Goal: Information Seeking & Learning: Compare options

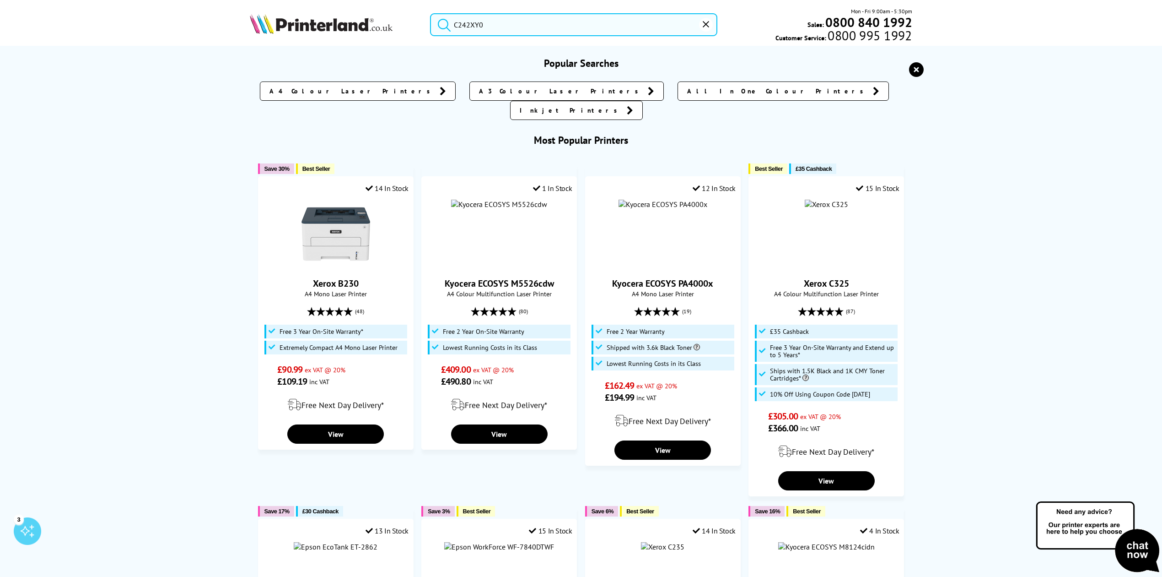
click at [566, 29] on input "C242XY0" at bounding box center [573, 24] width 287 height 23
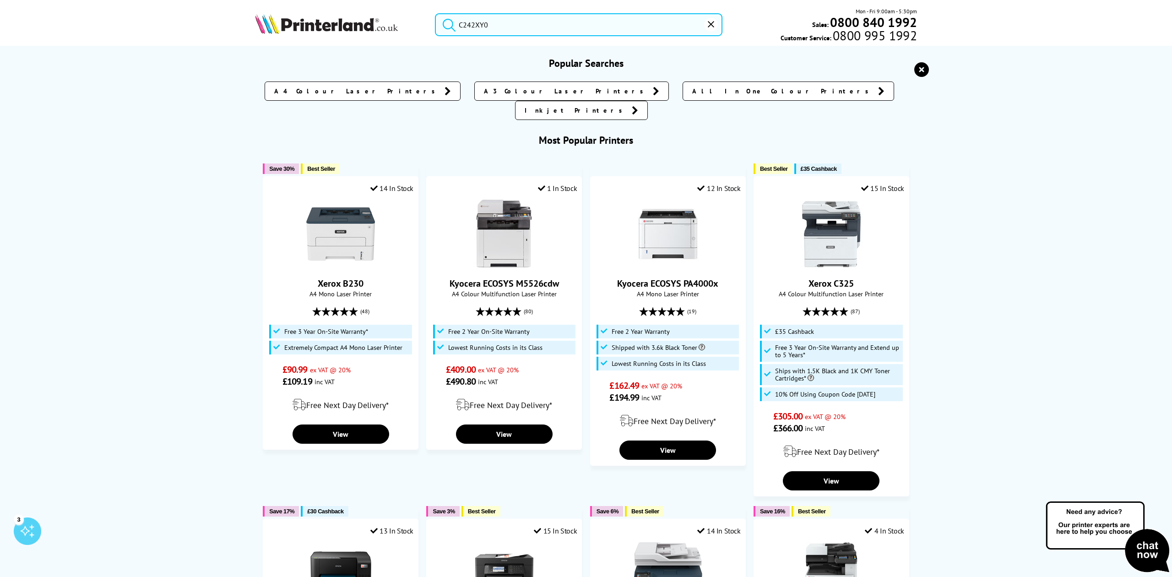
click at [914, 69] on icon "reset" at bounding box center [921, 69] width 15 height 15
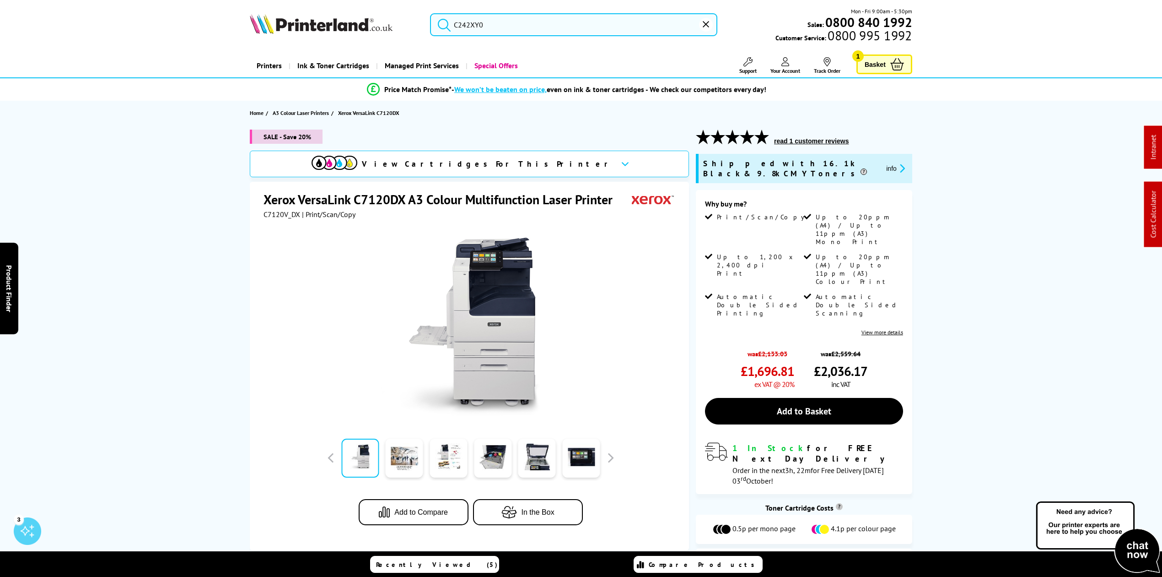
click at [357, 167] on img at bounding box center [335, 163] width 46 height 14
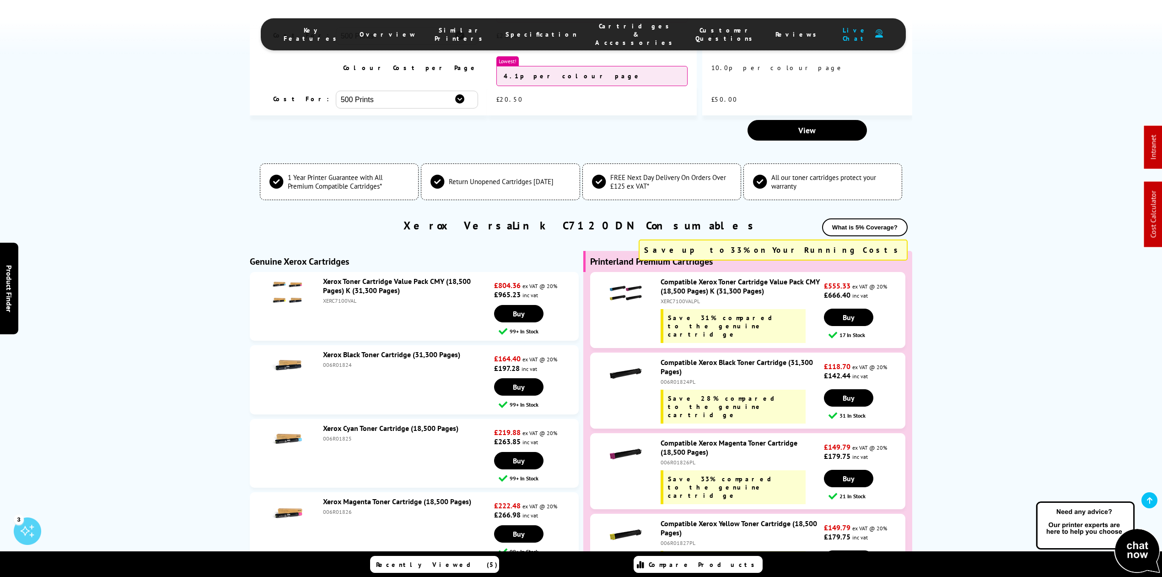
scroll to position [2827, 0]
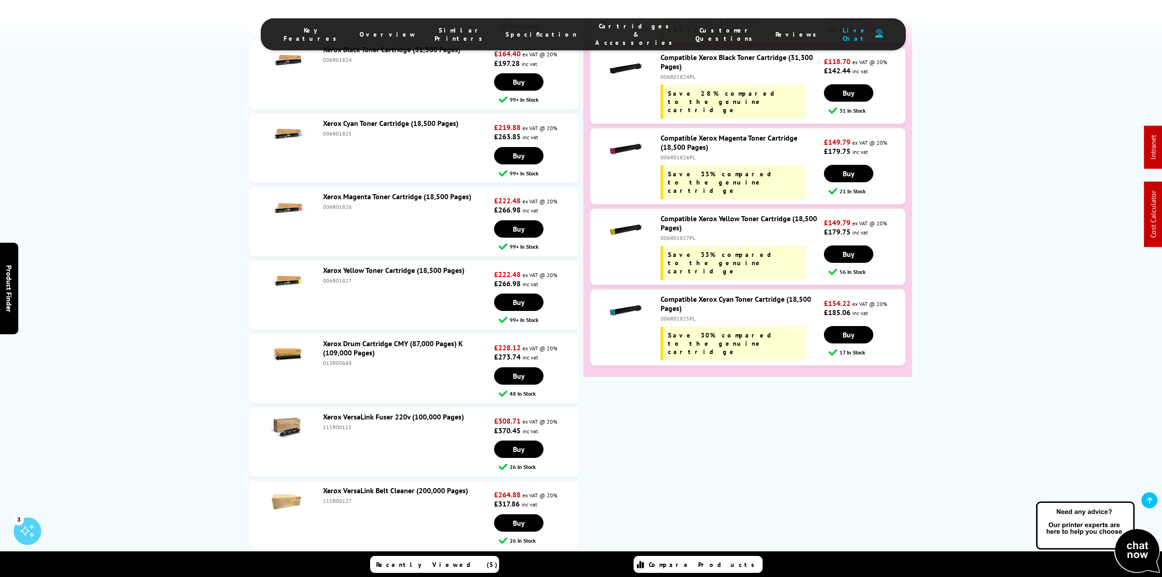
click at [342, 261] on li "Xerox Yellow Toner Cartridge (18,500 Pages) 006R01827 £222.48 ex VAT @ 20% £266…" at bounding box center [414, 295] width 329 height 69
copy div "006R01827"
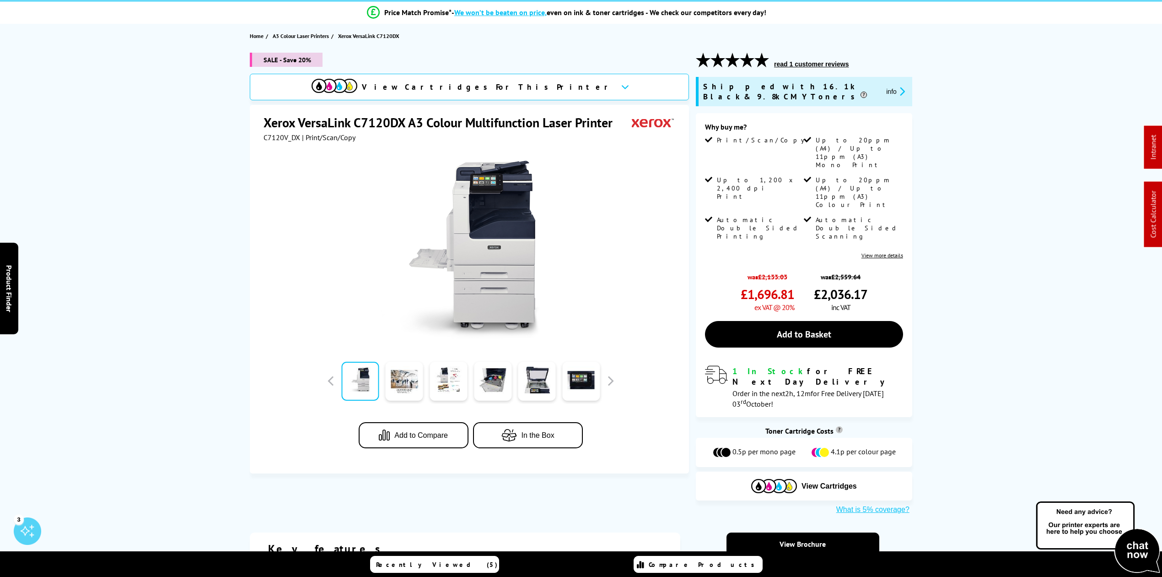
scroll to position [0, 0]
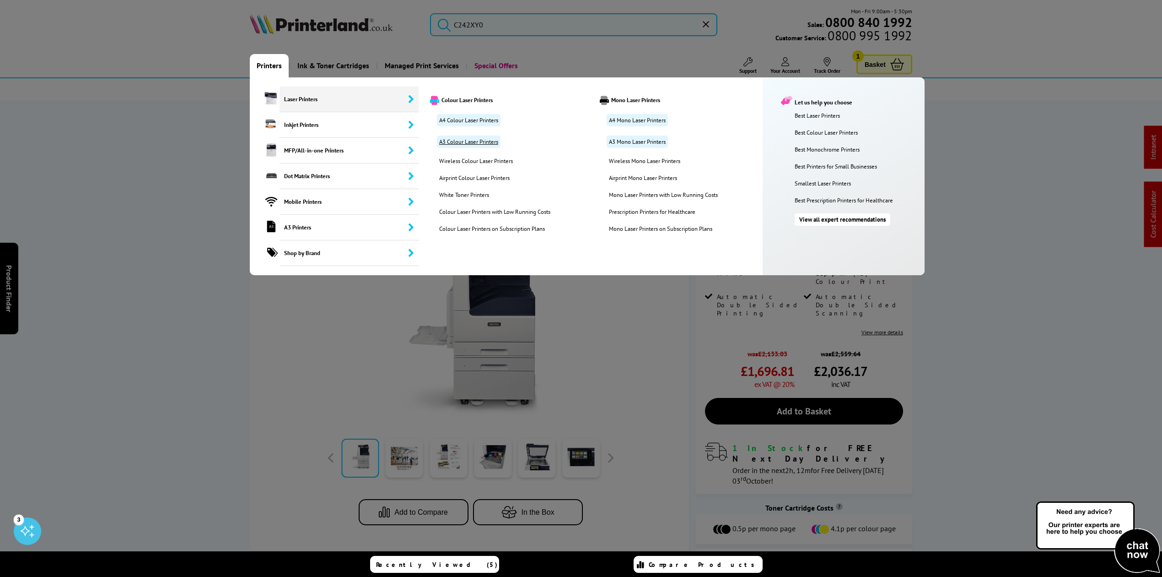
click at [476, 143] on link "A3 Colour Laser Printers" at bounding box center [469, 141] width 64 height 12
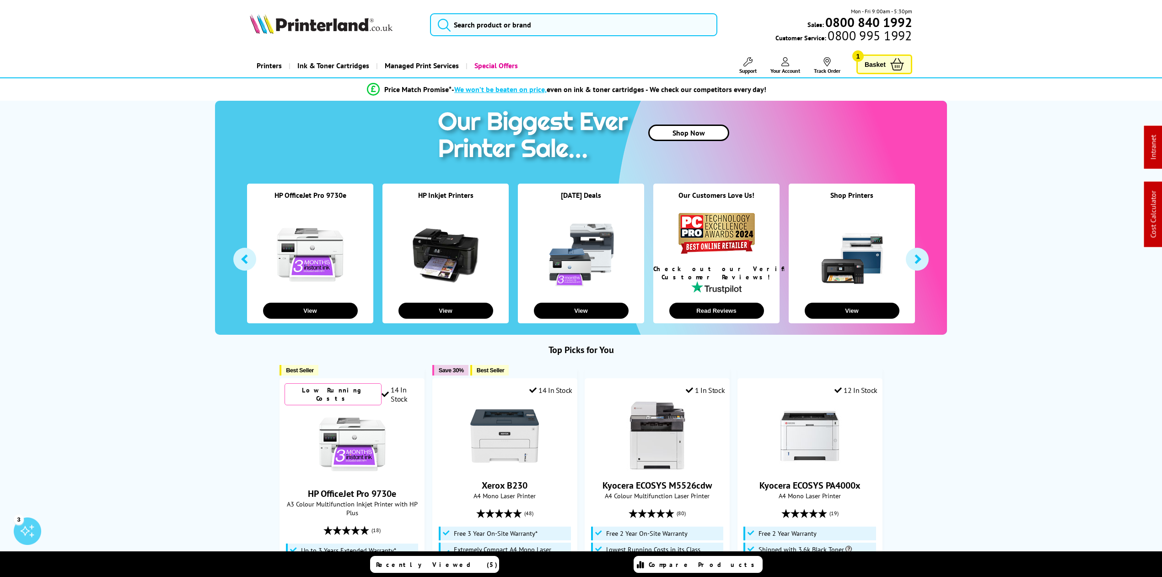
click at [494, 35] on div "Mon - Fri 9:00am - 5:30pm Sales: 0800 840 1992 Customer Service: 0800 995 1992" at bounding box center [581, 27] width 732 height 40
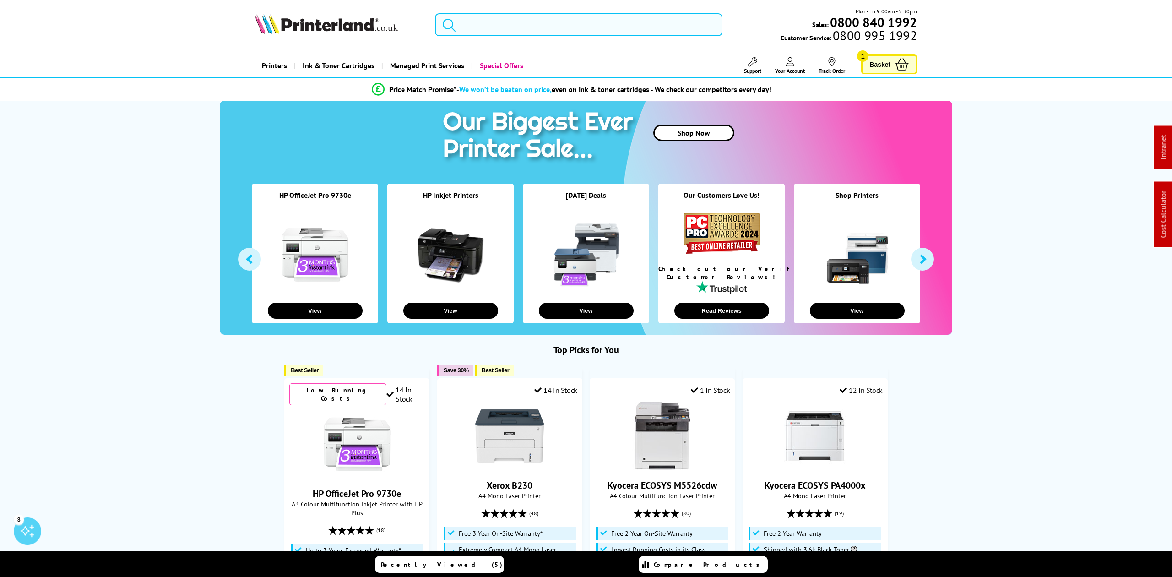
click at [493, 23] on input "search" at bounding box center [578, 24] width 287 height 23
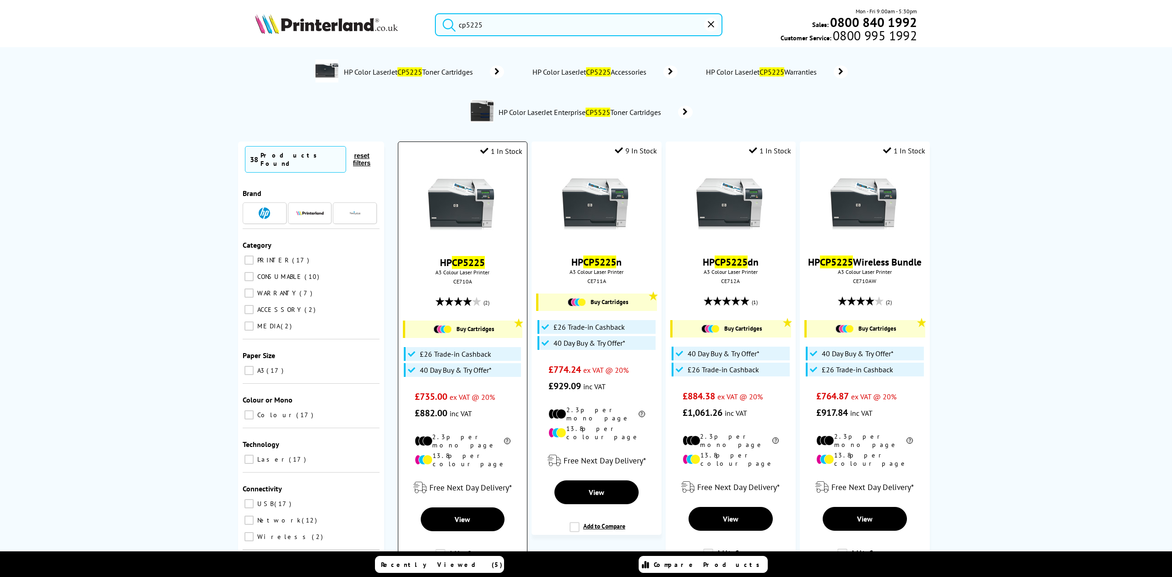
type input "cp5225"
click at [469, 216] on img at bounding box center [462, 206] width 69 height 69
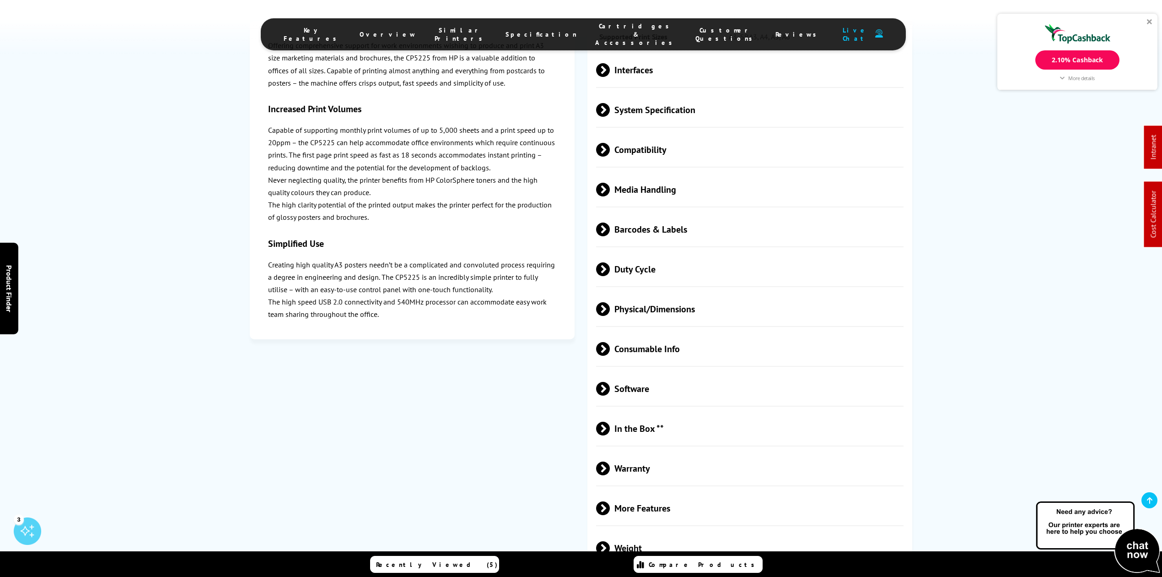
scroll to position [1465, 0]
click at [674, 173] on span "Media Handling" at bounding box center [750, 190] width 308 height 34
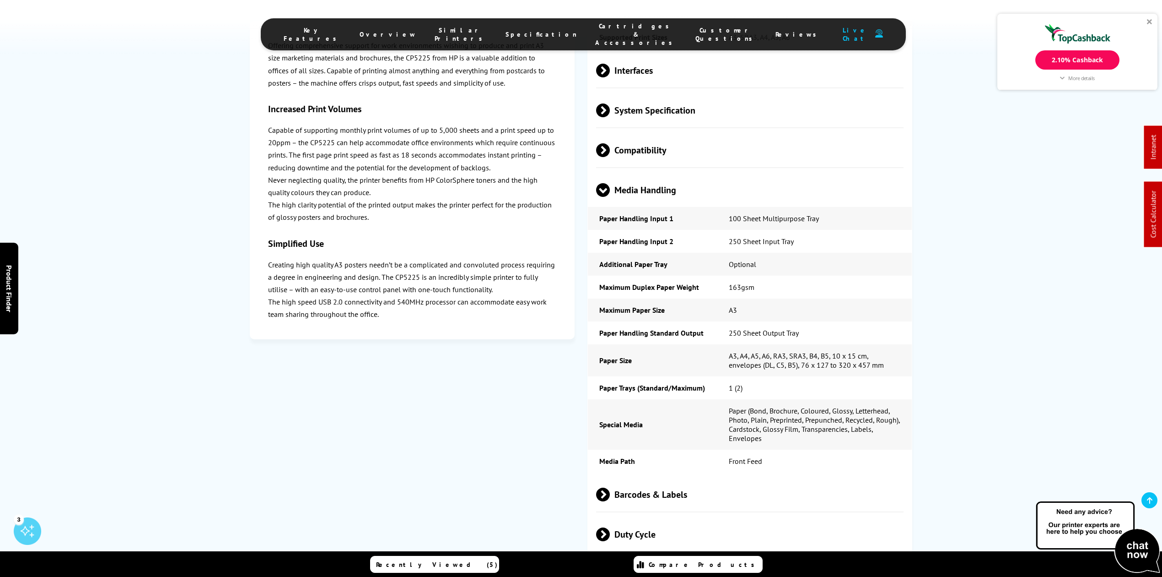
click at [1148, 19] on div at bounding box center [1149, 21] width 5 height 5
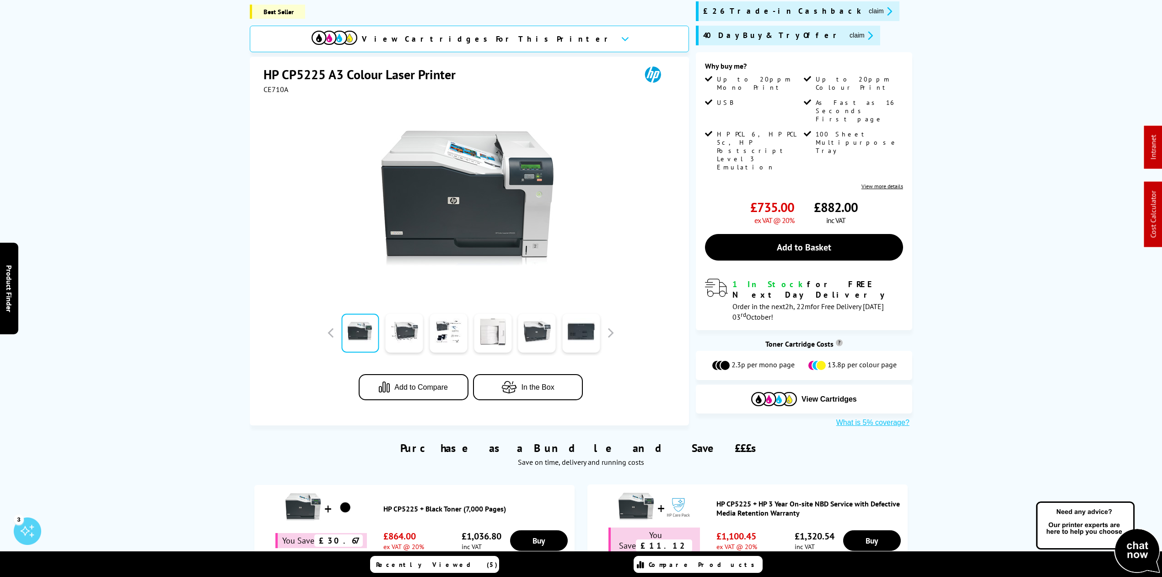
scroll to position [0, 0]
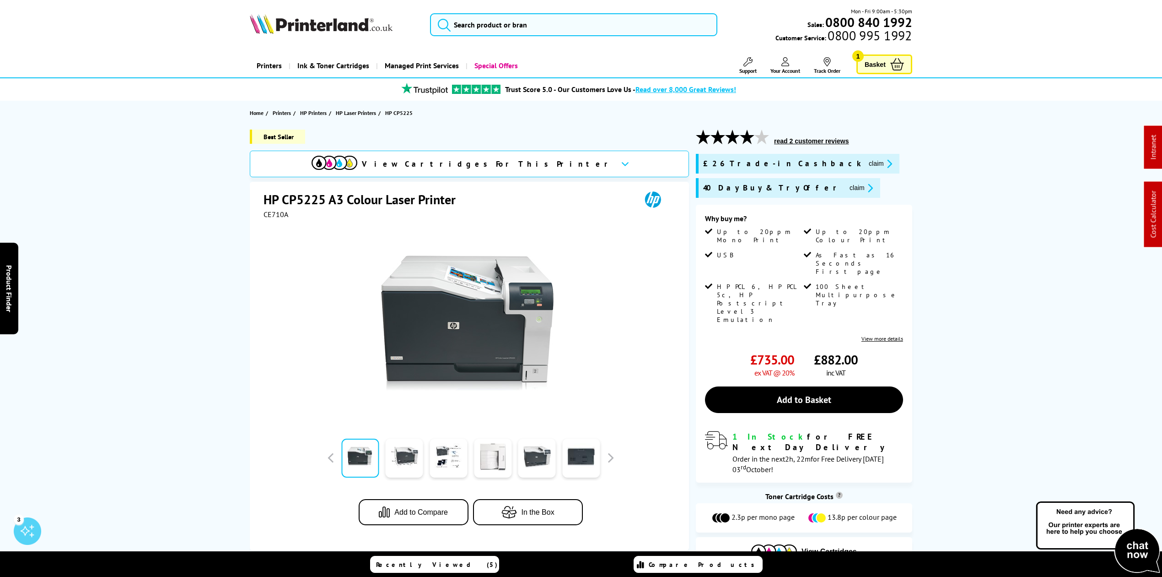
click at [277, 210] on span "CE710A" at bounding box center [276, 214] width 25 height 9
copy span "CE710A"
drag, startPoint x: 178, startPoint y: 170, endPoint x: 186, endPoint y: 165, distance: 8.9
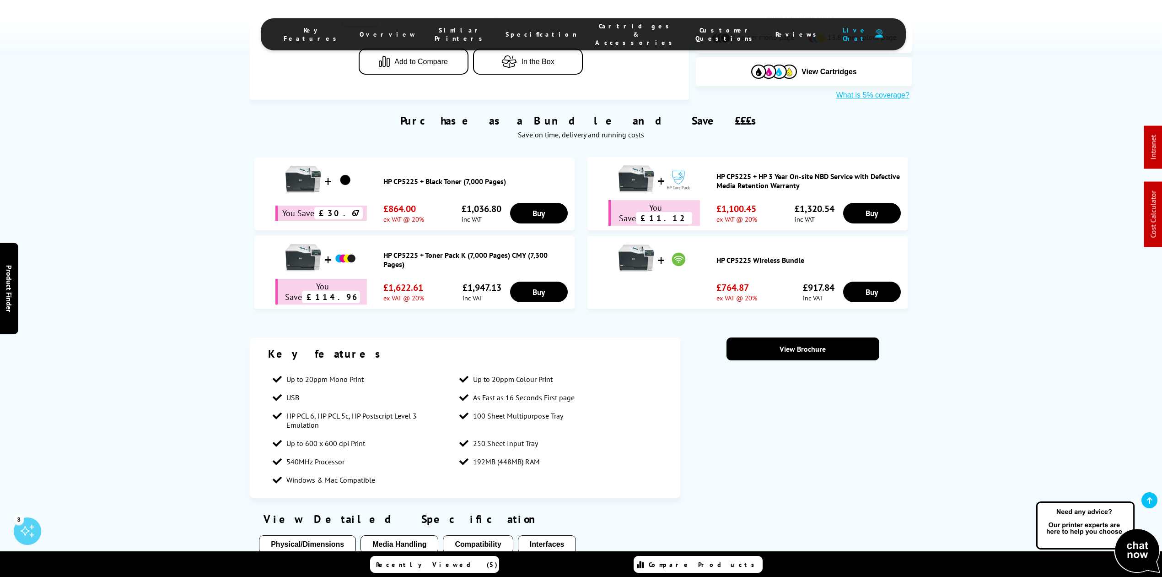
scroll to position [549, 0]
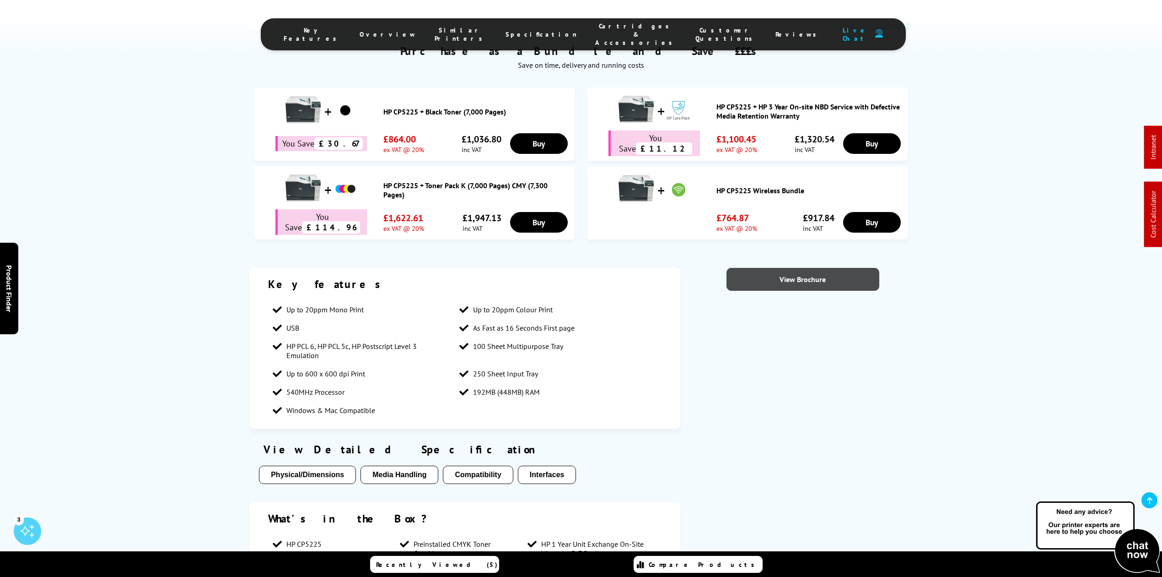
click at [768, 268] on link "View Brochure" at bounding box center [803, 279] width 153 height 23
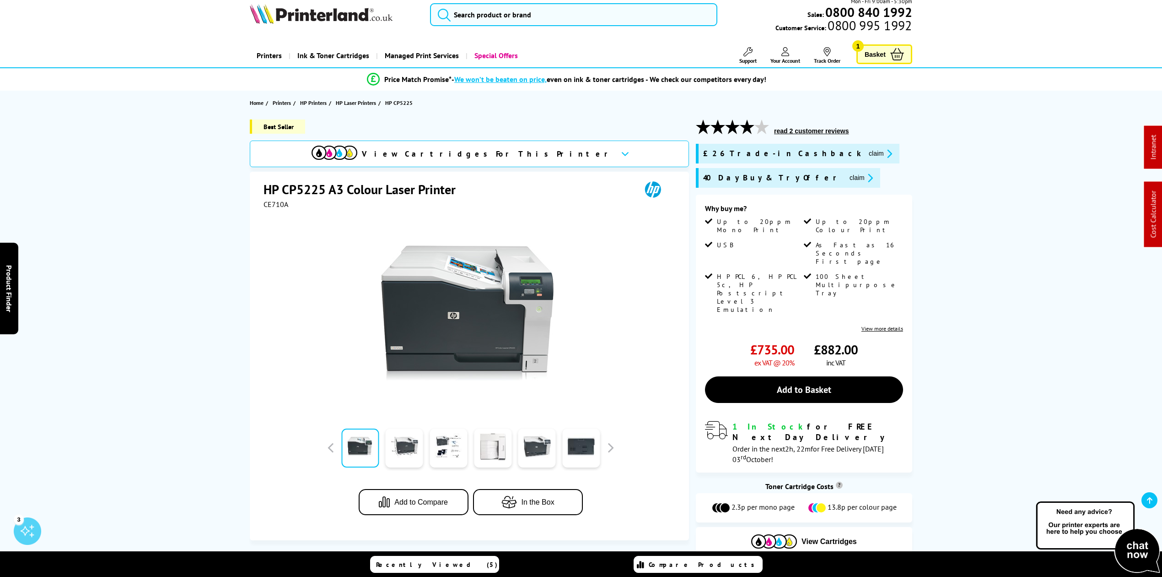
scroll to position [0, 0]
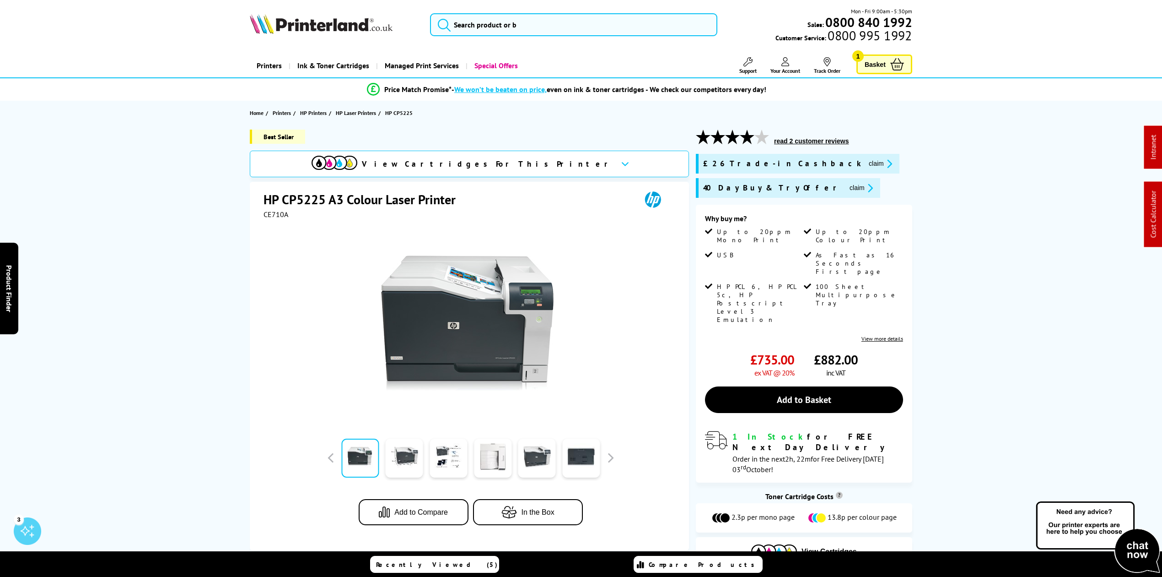
click at [281, 219] on div at bounding box center [471, 322] width 414 height 207
click at [279, 215] on span "CE710A" at bounding box center [276, 214] width 25 height 9
copy span "CE710A"
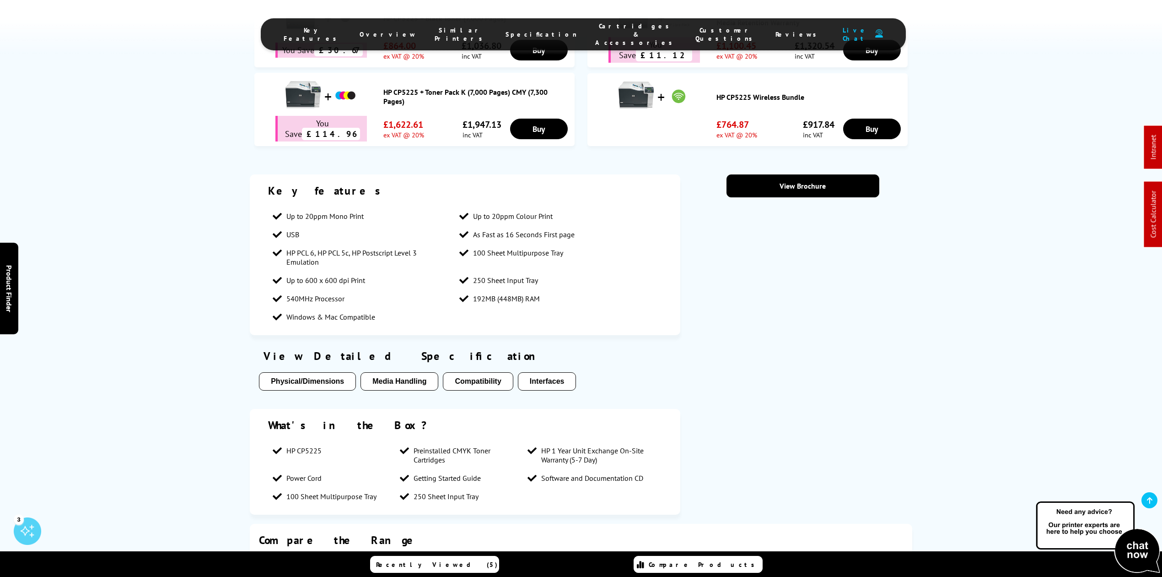
scroll to position [610, 0]
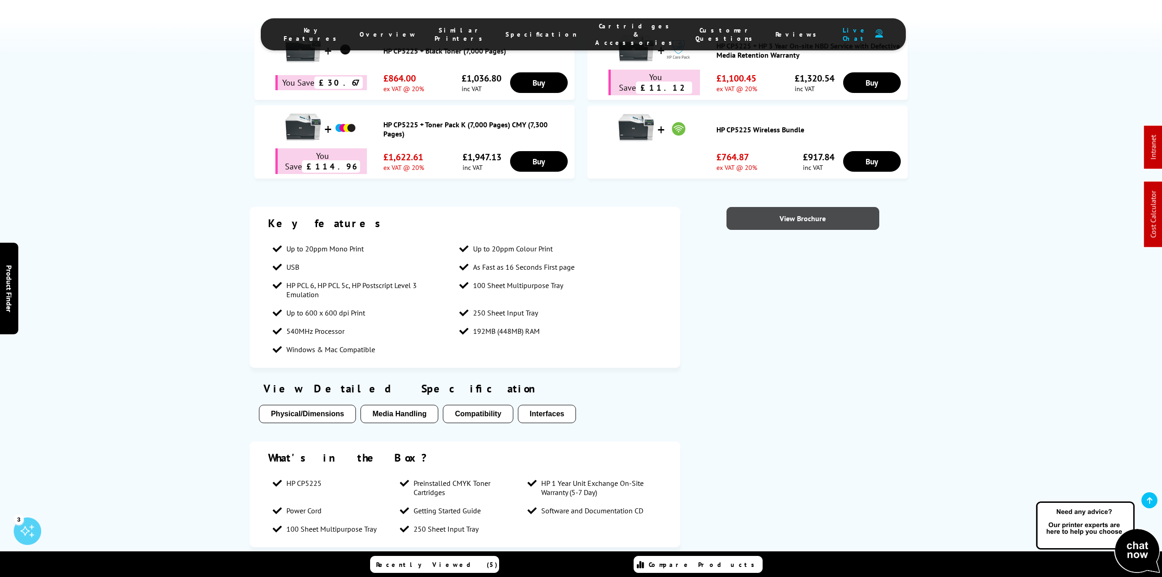
click at [797, 207] on link "View Brochure" at bounding box center [803, 218] width 153 height 23
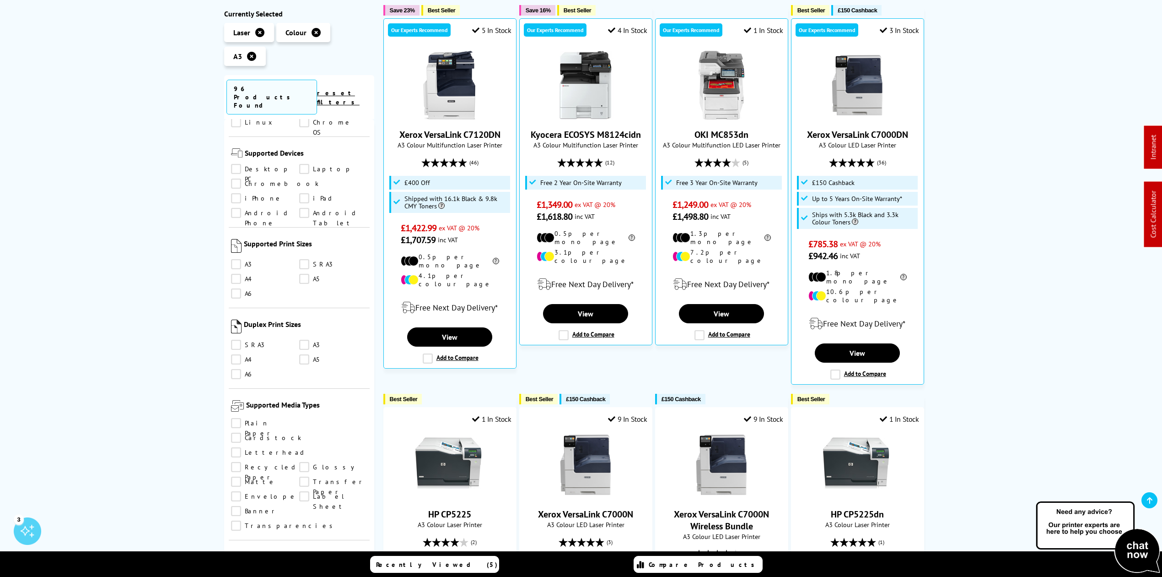
scroll to position [610, 0]
click at [306, 253] on link "SRA3" at bounding box center [333, 258] width 68 height 10
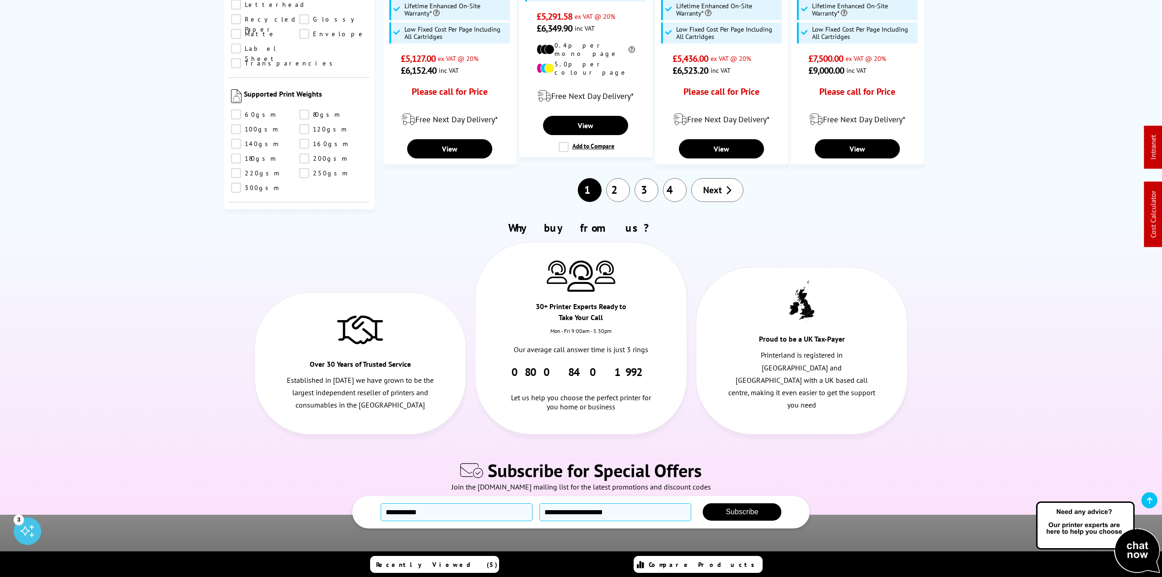
scroll to position [1037, 0]
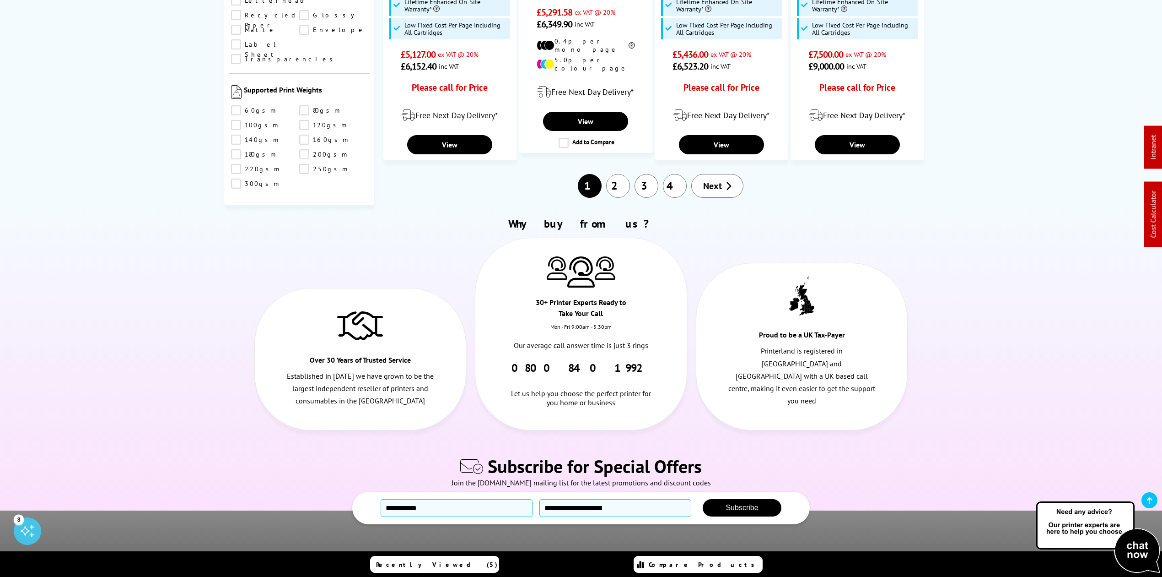
click at [616, 174] on link "2" at bounding box center [618, 186] width 24 height 24
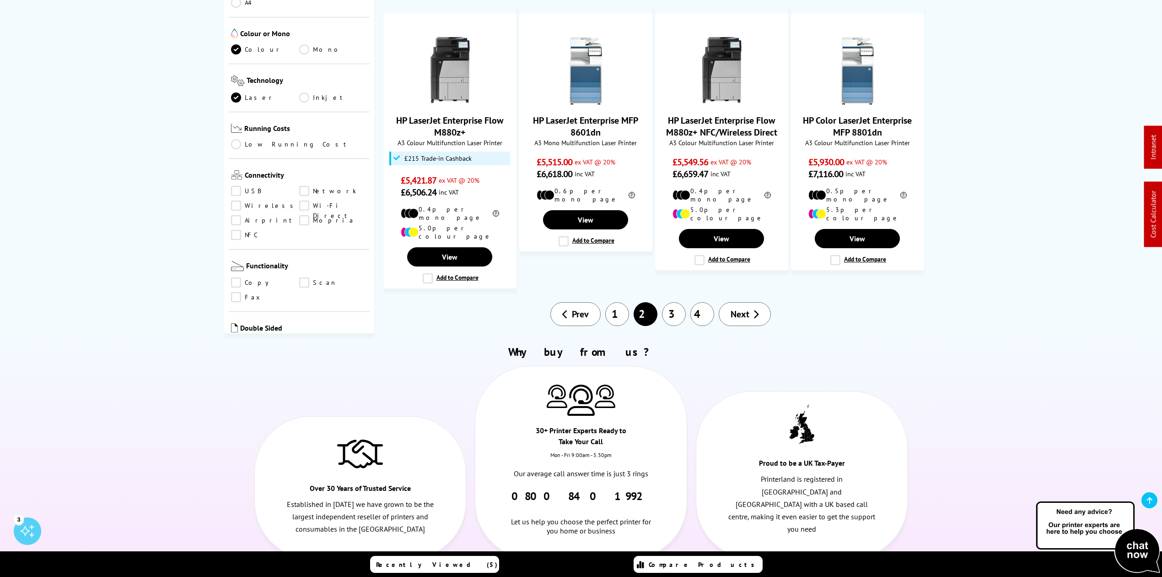
scroll to position [976, 0]
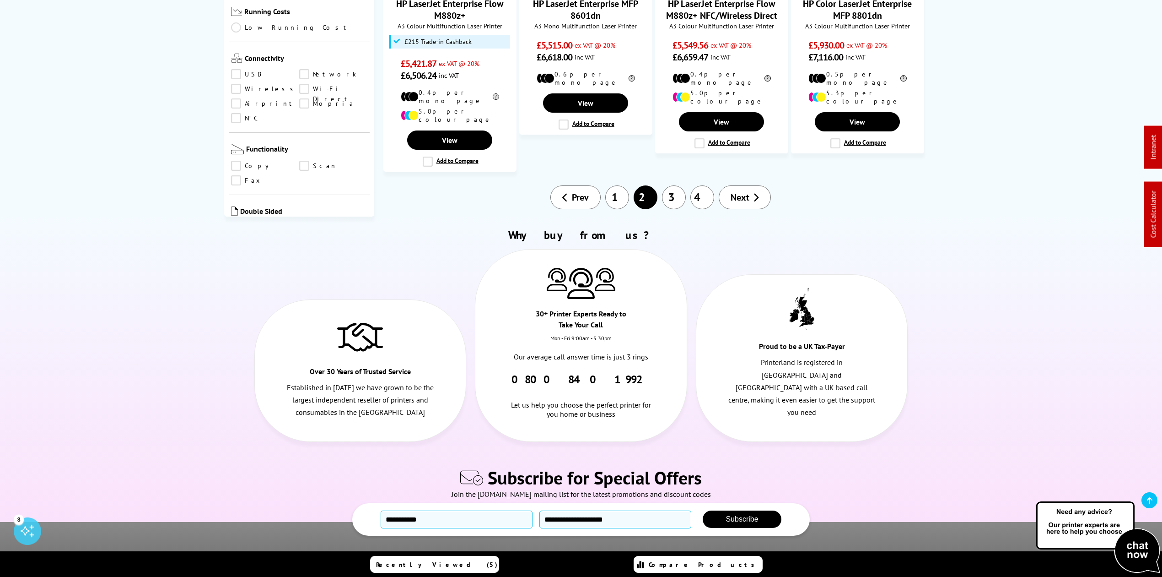
click at [619, 185] on link "1" at bounding box center [617, 197] width 24 height 24
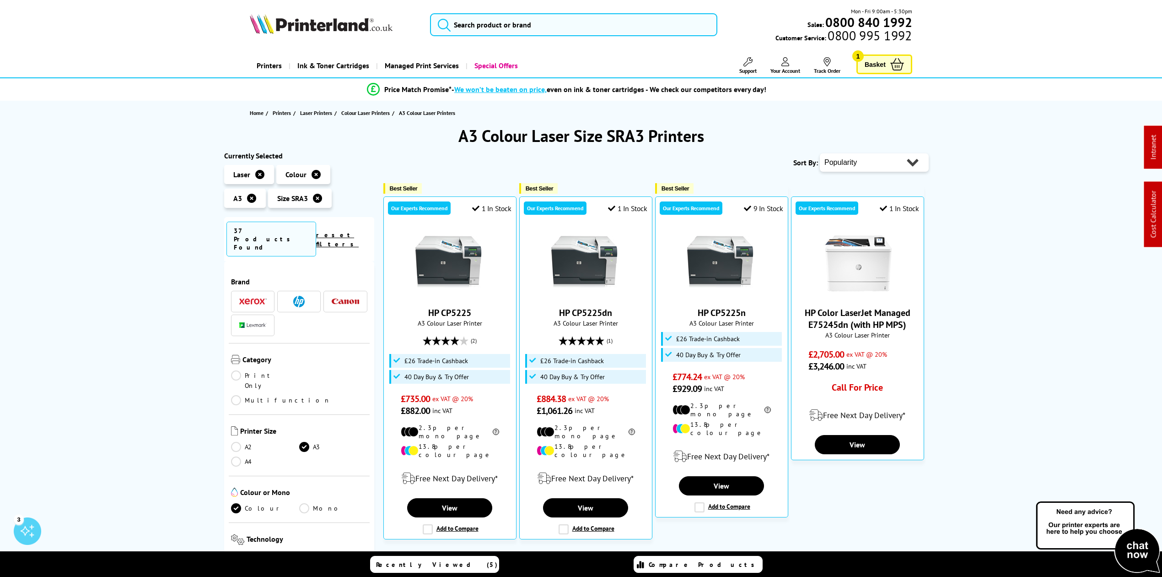
click at [509, 35] on div "Mon - Fri 9:00am - 5:30pm Sales: 0800 840 1992 Customer Service: 0800 995 1992" at bounding box center [581, 27] width 732 height 40
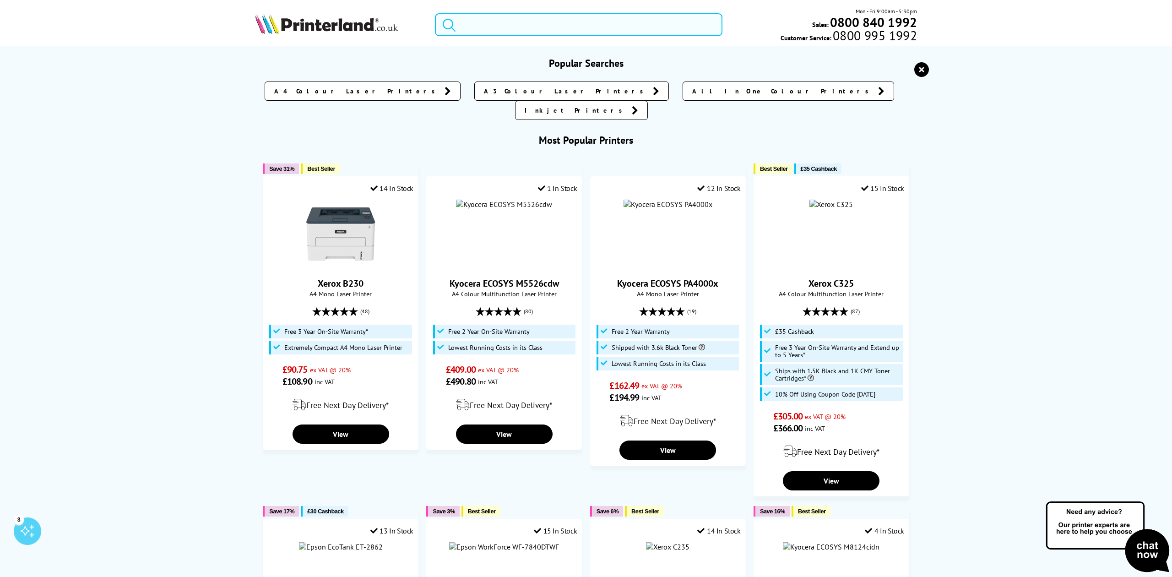
click at [520, 24] on input "search" at bounding box center [578, 24] width 287 height 23
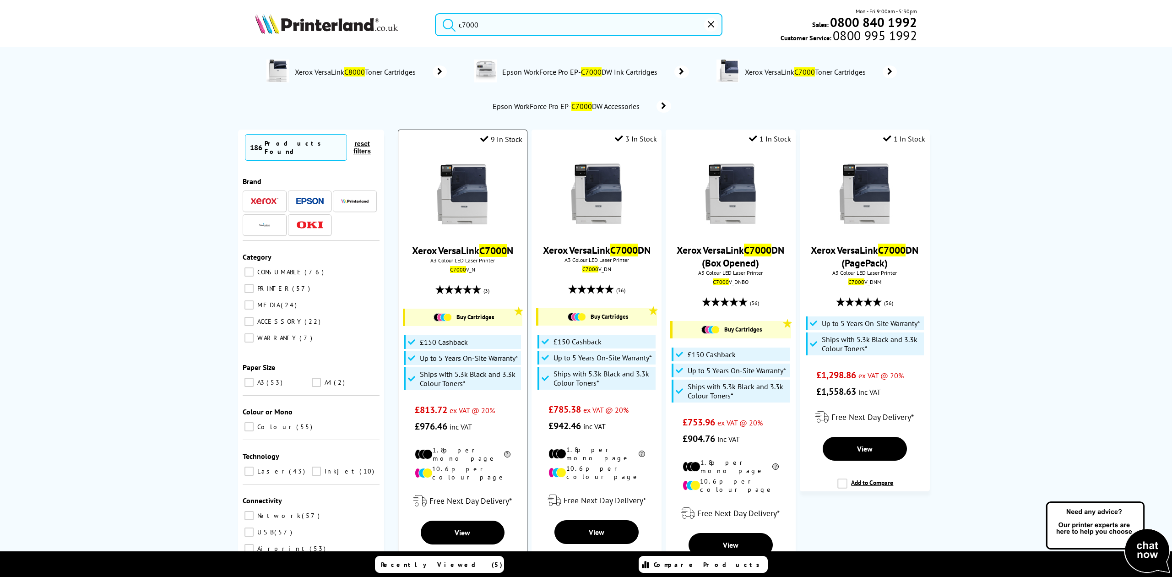
type input "c7000"
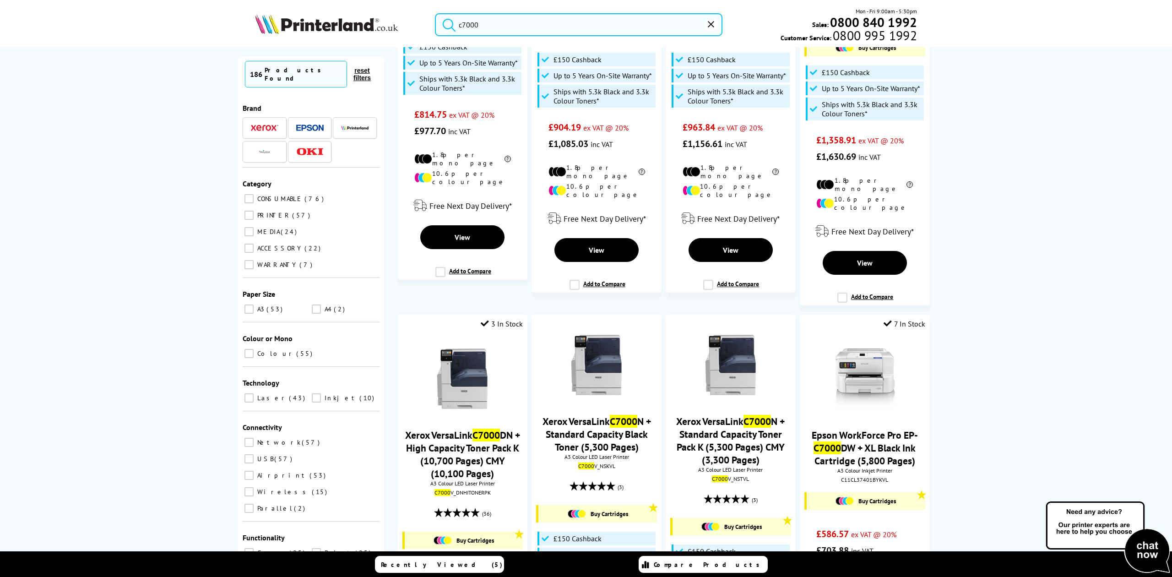
scroll to position [1159, 0]
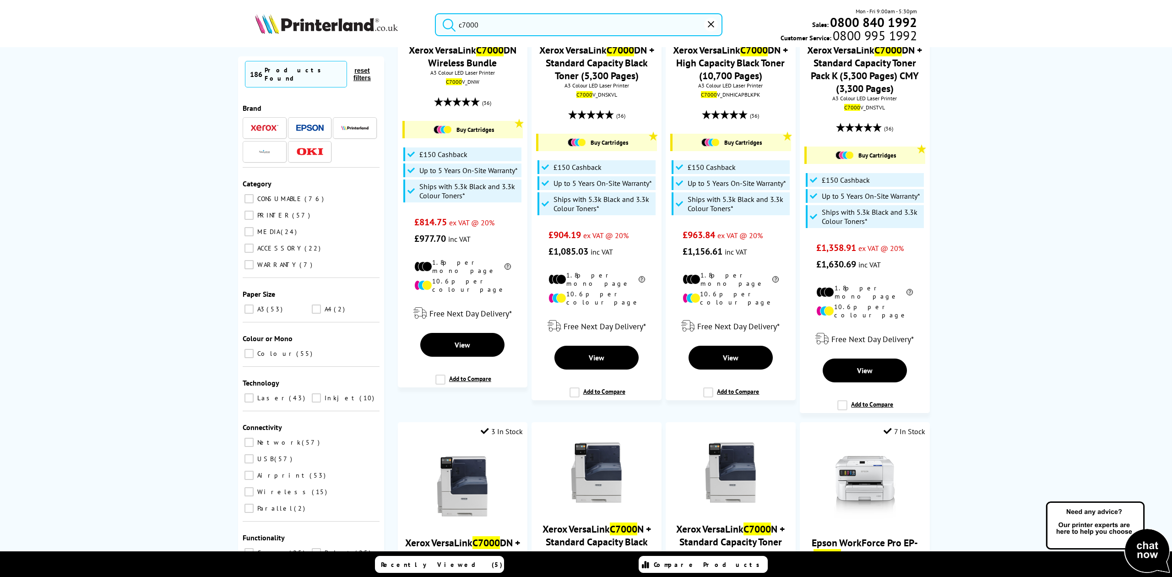
click at [351, 62] on div "186 Products Found reset filters" at bounding box center [311, 76] width 137 height 31
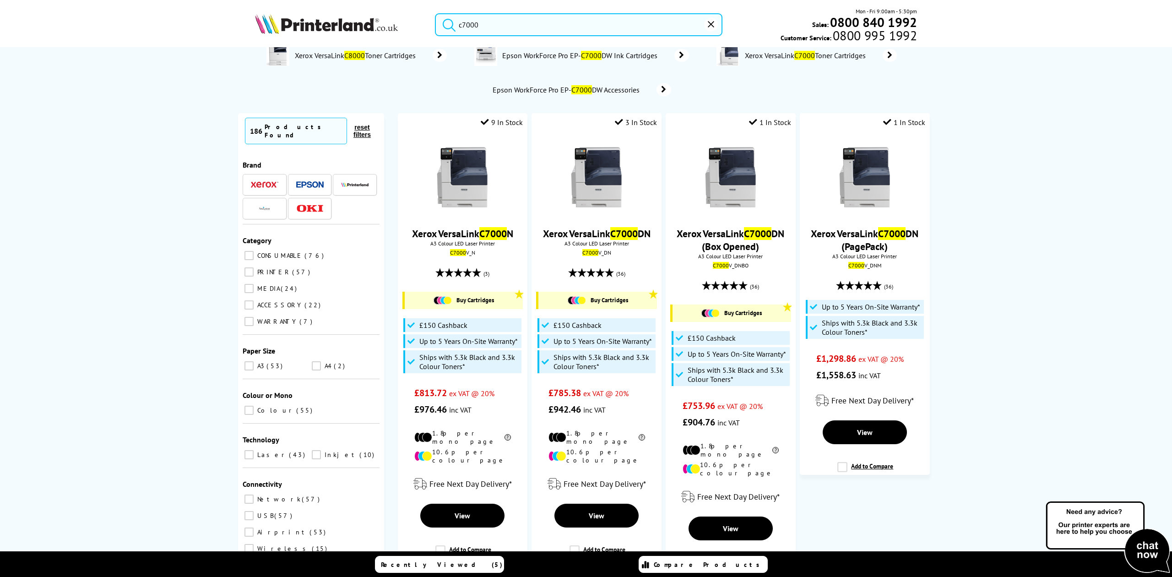
scroll to position [0, 0]
